Goal: Information Seeking & Learning: Learn about a topic

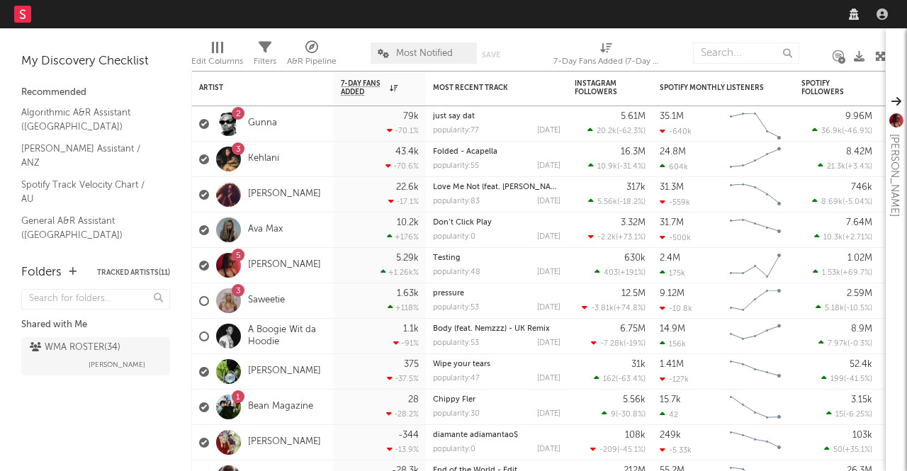
select select "recorded_music"
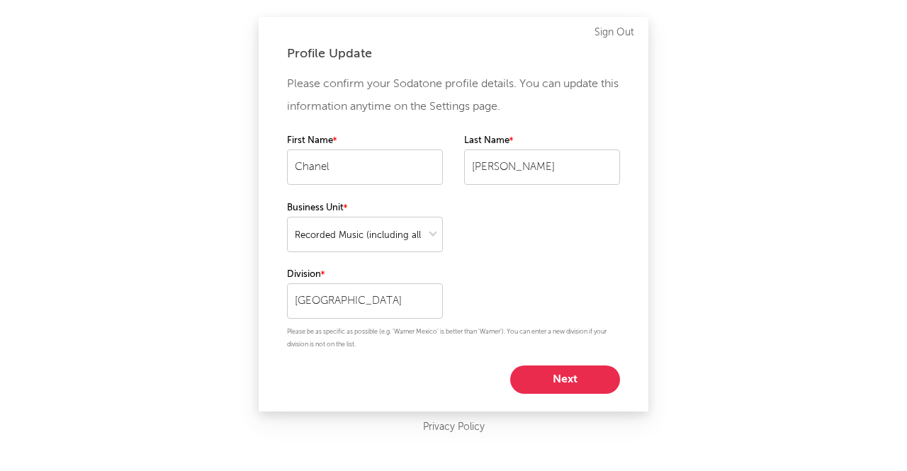
click at [564, 371] on button "Next" at bounding box center [565, 380] width 110 height 28
select select "marketing"
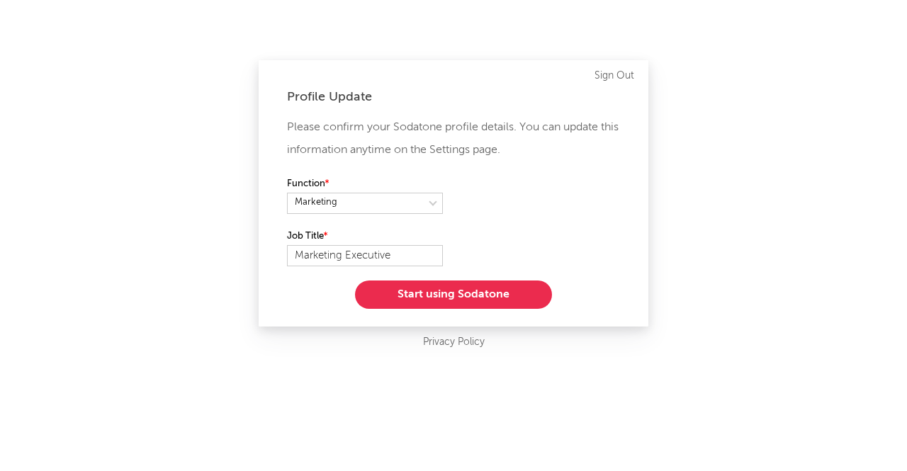
click at [452, 297] on button "Start using Sodatone" at bounding box center [453, 295] width 197 height 28
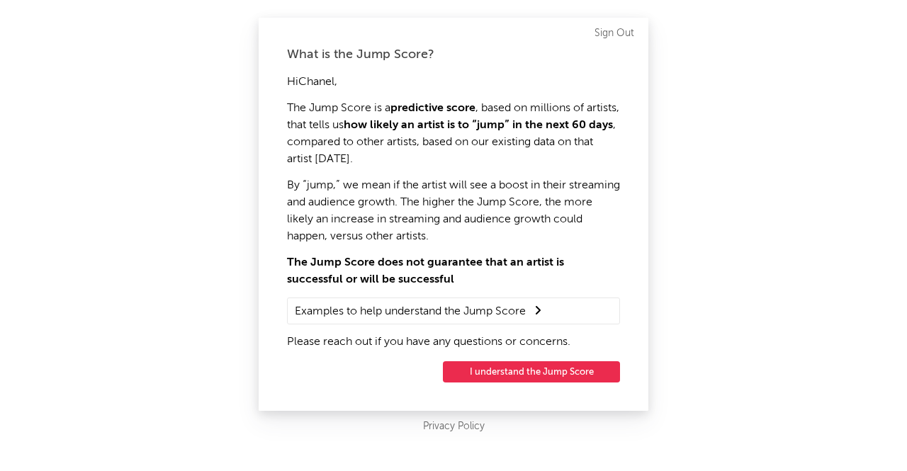
click at [515, 373] on button "I understand the Jump Score" at bounding box center [531, 371] width 177 height 21
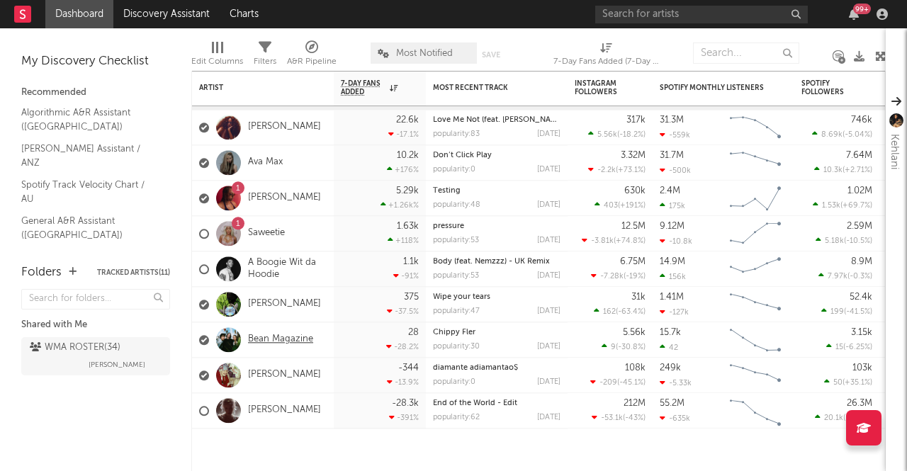
click at [272, 344] on link "Bean Magazine" at bounding box center [280, 340] width 65 height 12
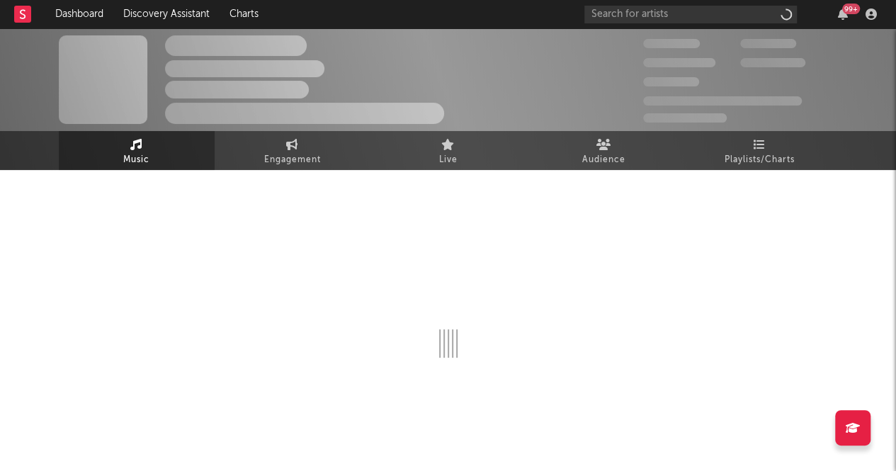
click at [272, 344] on div at bounding box center [449, 274] width 780 height 167
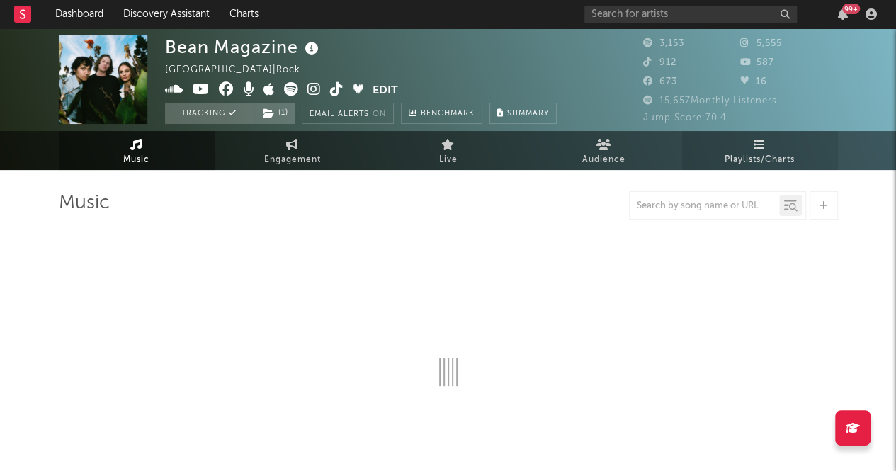
click at [755, 154] on span "Playlists/Charts" at bounding box center [760, 160] width 70 height 17
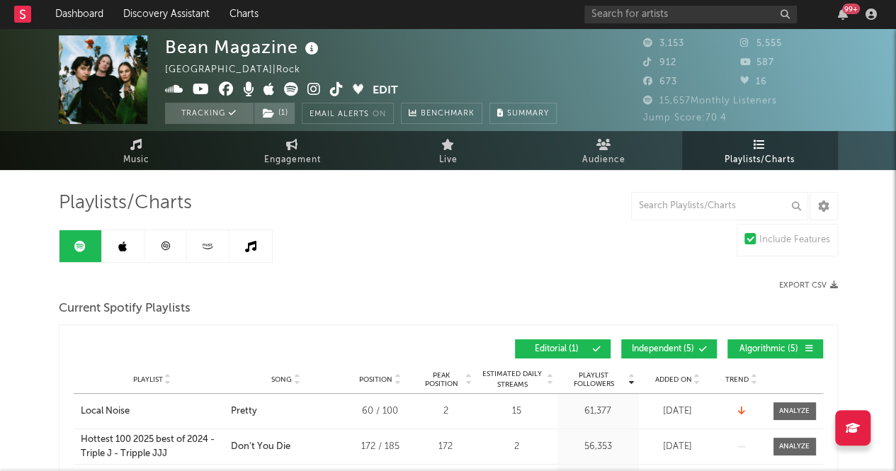
click at [120, 245] on icon at bounding box center [122, 246] width 9 height 11
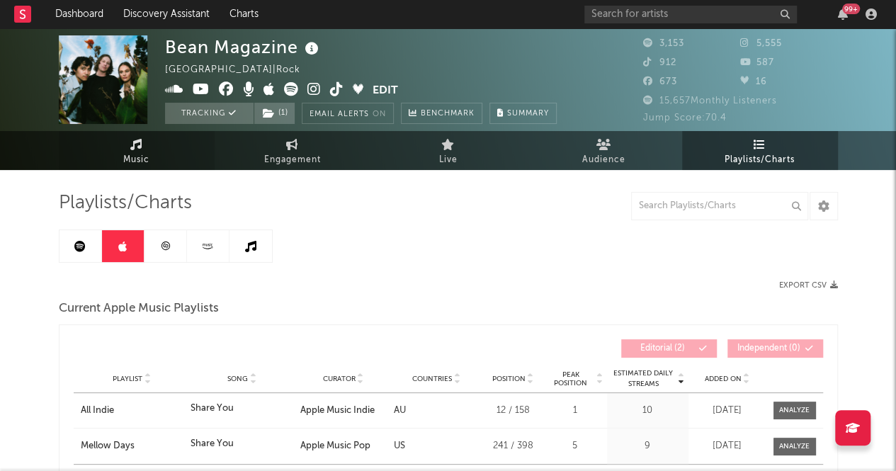
click at [147, 158] on span "Music" at bounding box center [136, 160] width 26 height 17
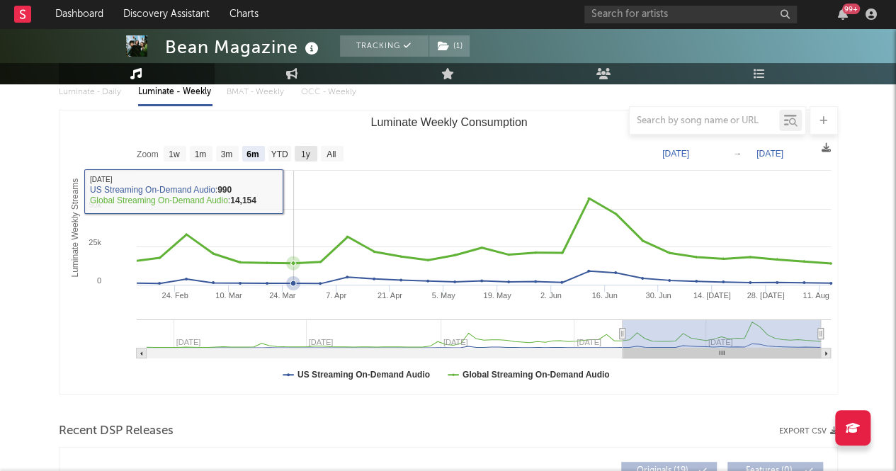
scroll to position [170, 0]
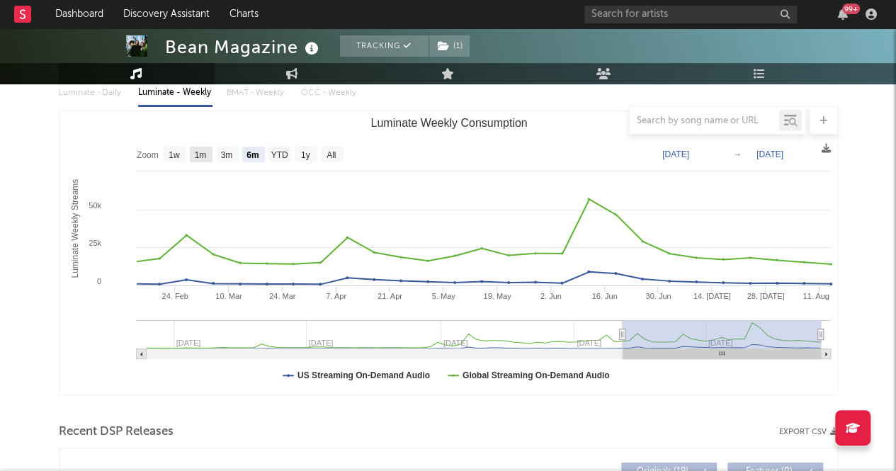
click at [200, 152] on text "1m" at bounding box center [200, 155] width 12 height 10
select select "1m"
type input "[DATE]"
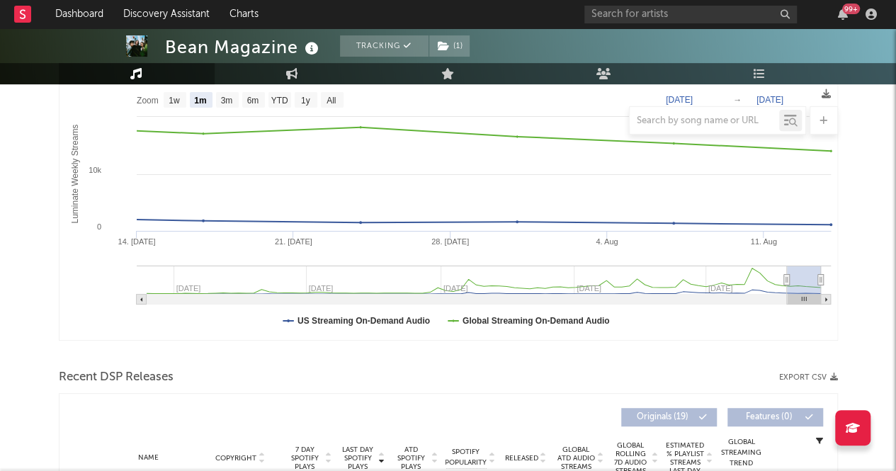
scroll to position [0, 0]
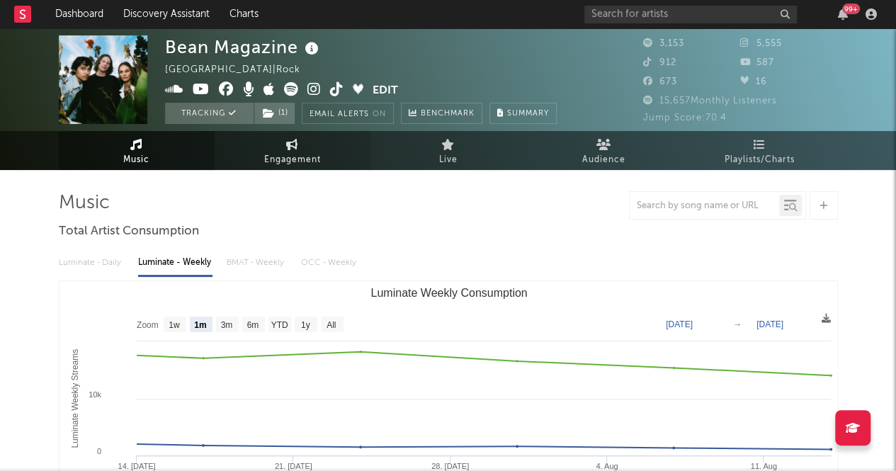
click at [281, 148] on link "Engagement" at bounding box center [293, 150] width 156 height 39
select select "1w"
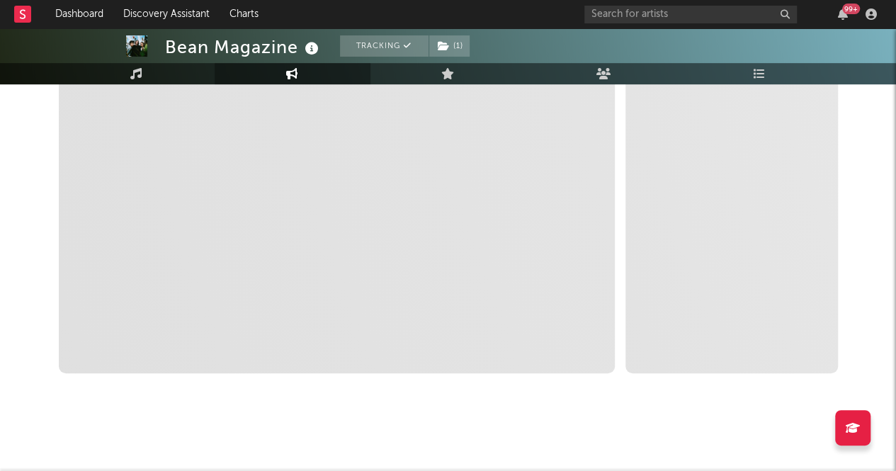
scroll to position [300, 0]
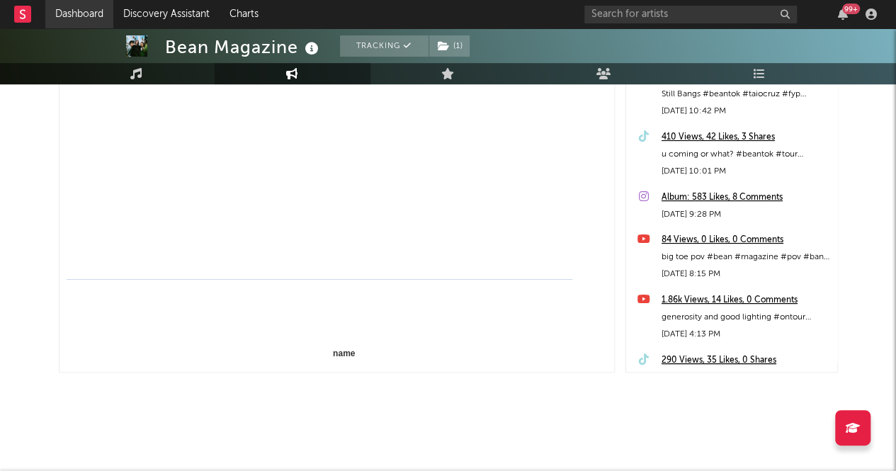
select select "1m"
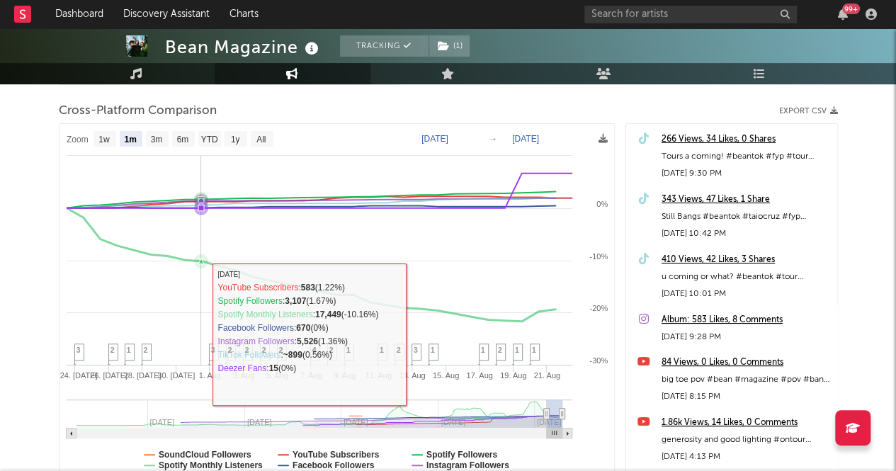
scroll to position [176, 0]
